Goal: Information Seeking & Learning: Check status

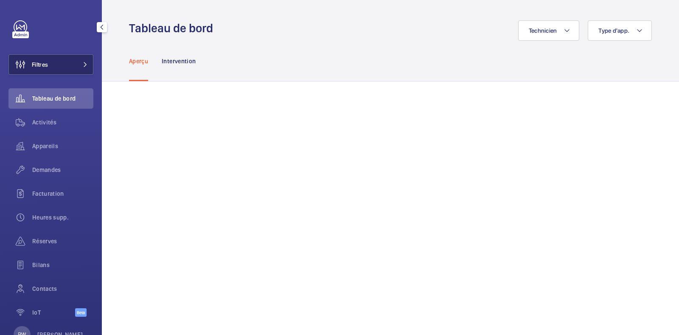
click at [53, 75] on div "Filtres Tableau de bord Activités Appareils Demandes Facturation Heures supp. R…" at bounding box center [50, 173] width 85 height 306
click at [59, 65] on button "Filtres" at bounding box center [50, 64] width 85 height 20
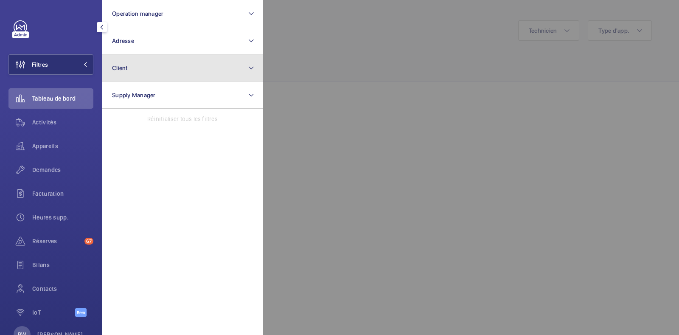
click at [143, 71] on button "Client" at bounding box center [182, 67] width 161 height 27
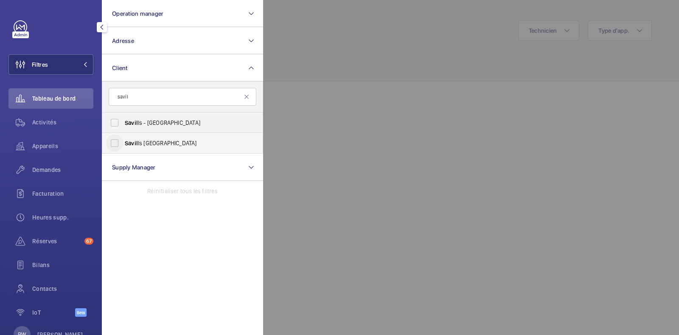
type input "savil"
click at [115, 143] on input "Savil ls [GEOGRAPHIC_DATA]" at bounding box center [114, 143] width 17 height 17
checkbox input "true"
click at [253, 85] on form "savil" at bounding box center [182, 97] width 160 height 31
click at [322, 70] on div at bounding box center [602, 167] width 679 height 335
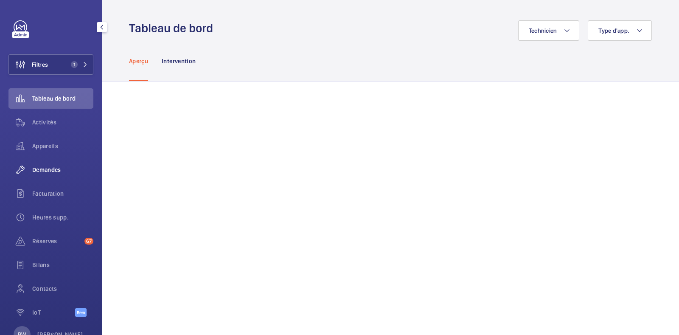
click at [50, 163] on div "Demandes" at bounding box center [50, 170] width 85 height 20
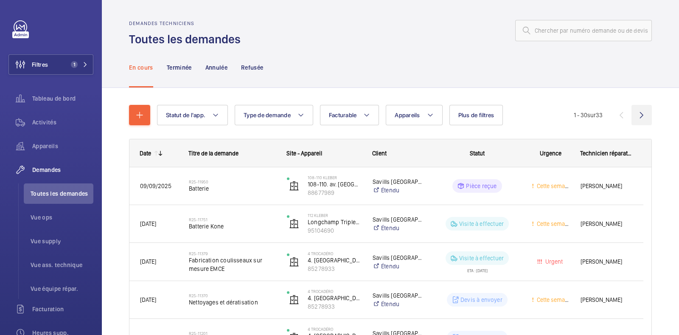
click at [632, 114] on wm-front-icon-button at bounding box center [642, 115] width 20 height 20
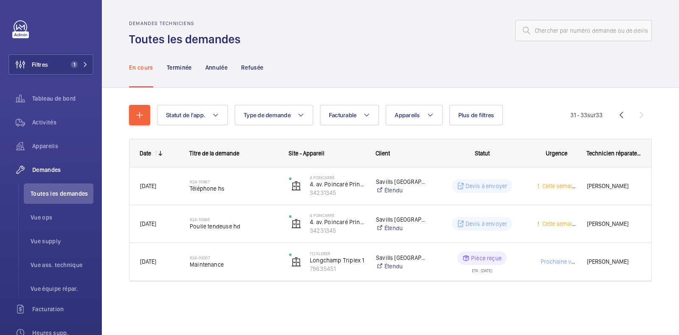
click at [624, 114] on wm-front-icon-button at bounding box center [621, 115] width 20 height 20
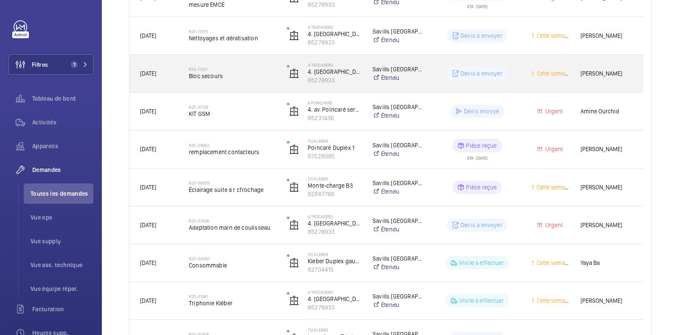
scroll to position [265, 0]
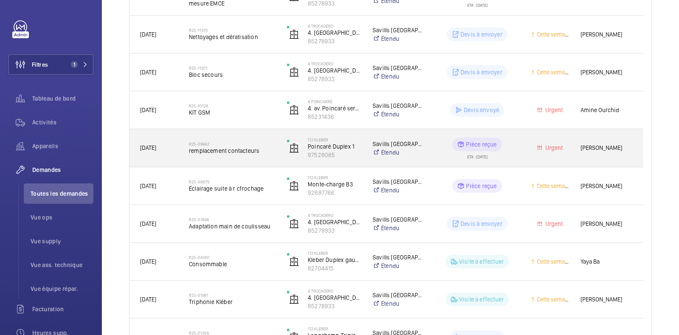
click at [229, 154] on span "remplacement contacteurs" at bounding box center [232, 150] width 87 height 8
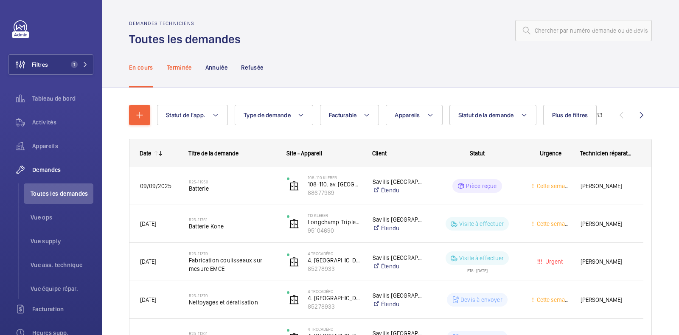
click at [170, 58] on div "Terminée" at bounding box center [179, 67] width 25 height 40
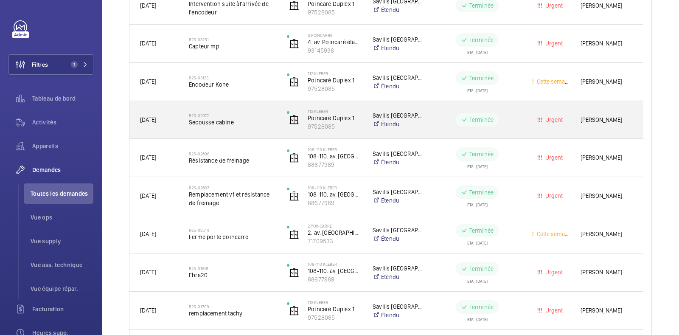
scroll to position [796, 0]
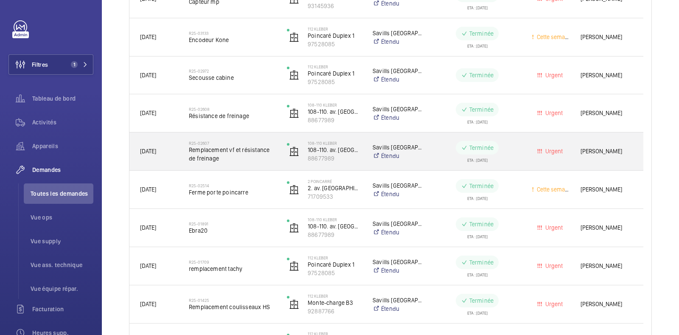
click at [229, 150] on span "Remplacement vf et résistance de freinage" at bounding box center [232, 154] width 87 height 17
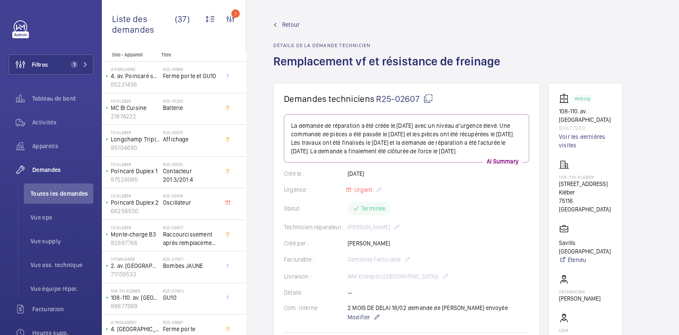
click at [429, 100] on mat-icon at bounding box center [428, 98] width 10 height 10
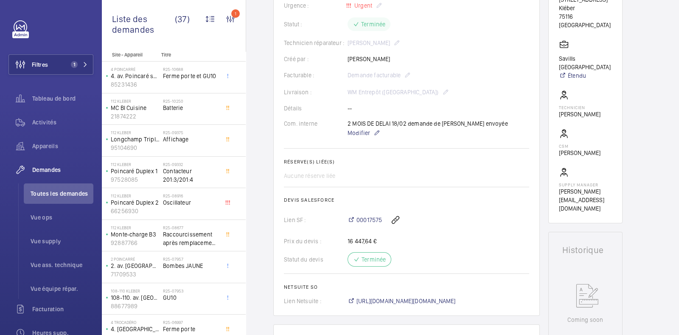
scroll to position [265, 0]
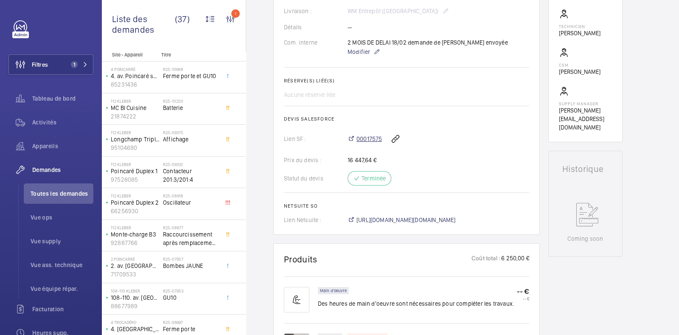
click at [368, 135] on span "00017575" at bounding box center [369, 139] width 25 height 8
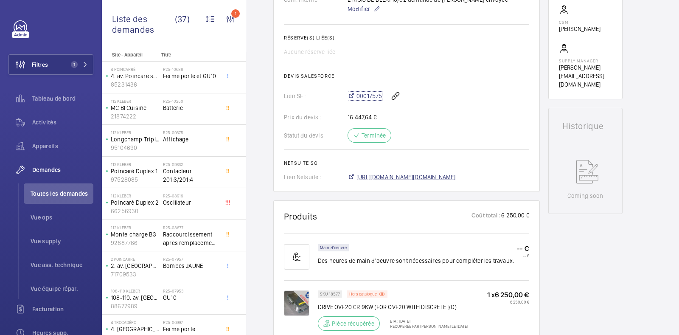
scroll to position [371, 0]
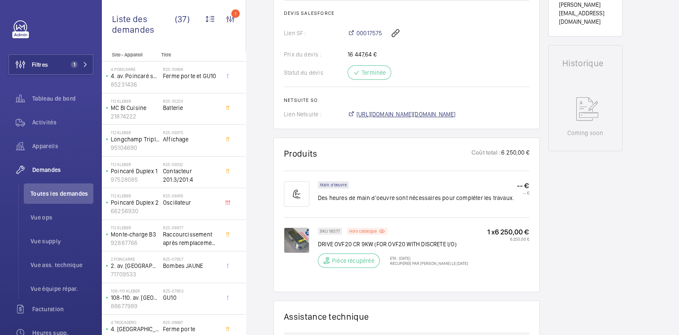
click at [399, 111] on span "[URL][DOMAIN_NAME][DOMAIN_NAME]" at bounding box center [406, 114] width 99 height 8
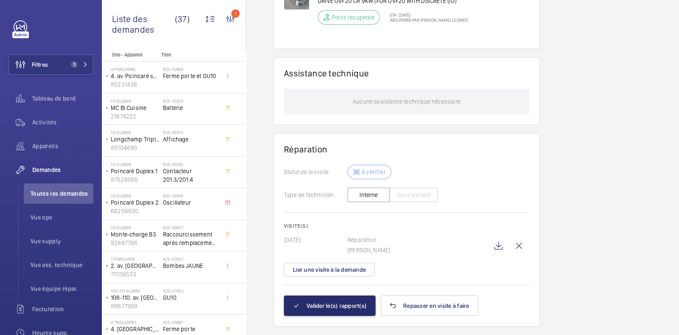
scroll to position [638, 0]
